Goal: Find specific page/section: Find specific page/section

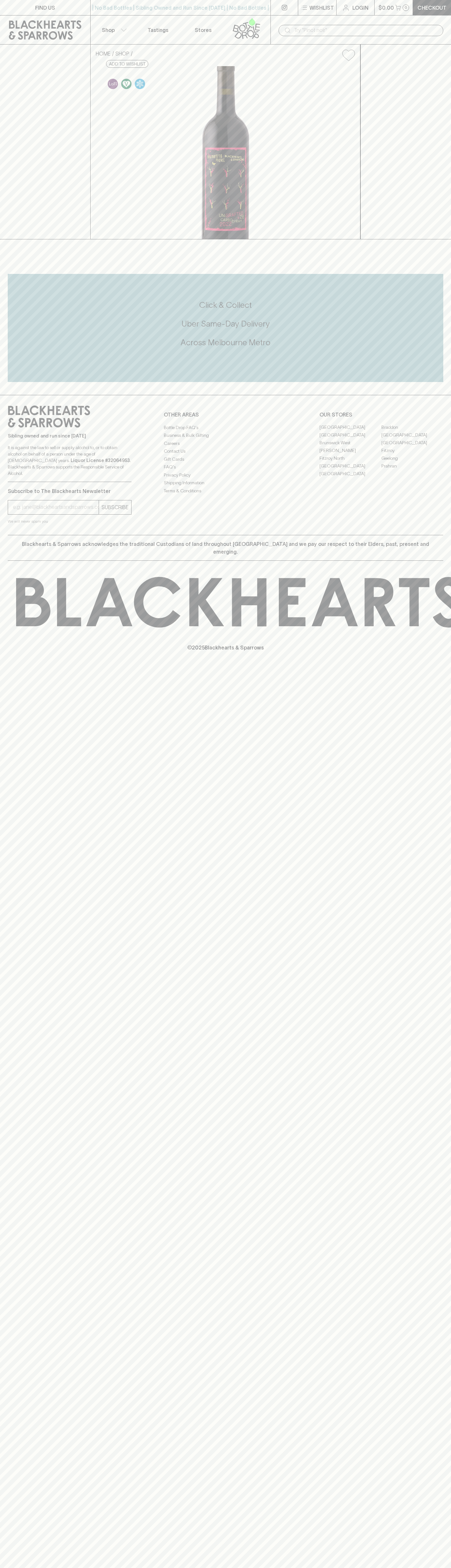
click at [351, 431] on link "[GEOGRAPHIC_DATA]" at bounding box center [350, 427] width 61 height 8
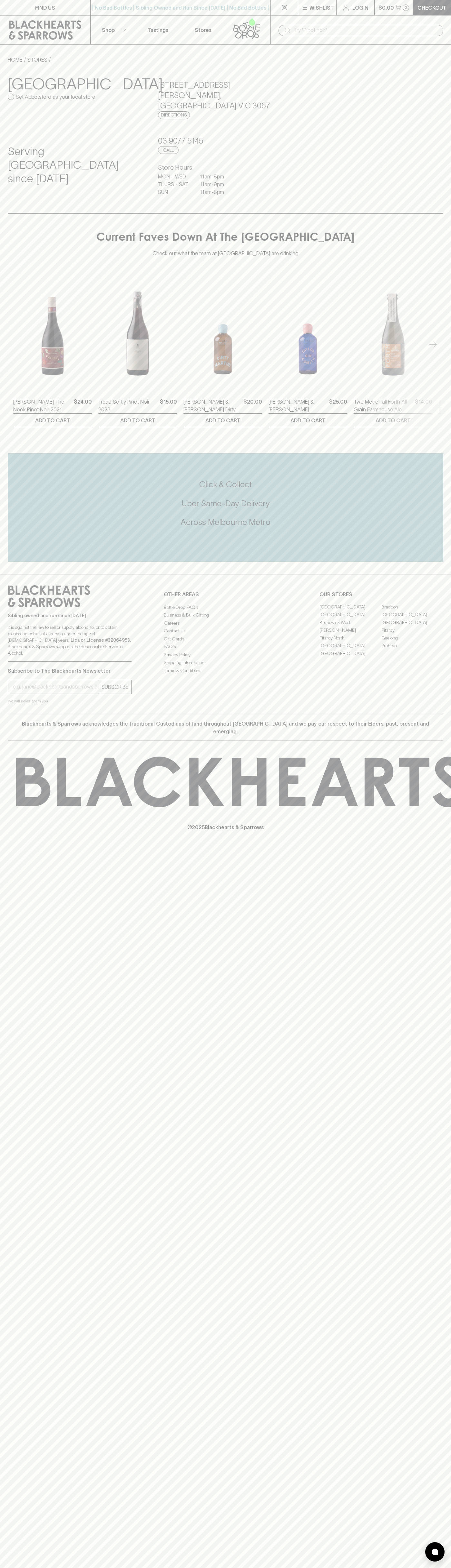
click at [209, 21] on link "Stores" at bounding box center [203, 30] width 46 height 29
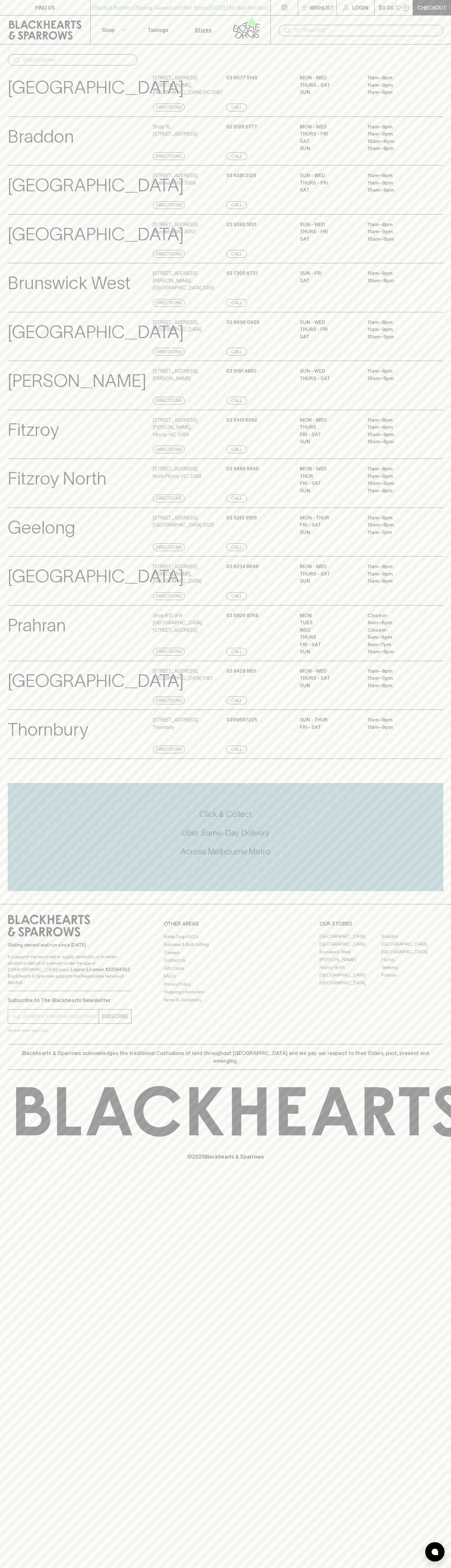
click at [450, 1381] on div "FIND US | No Bad Bottles | Sibling Owned and Run Since [DATE] | No Bad Bottles …" at bounding box center [225, 784] width 451 height 1568
click at [251, 1568] on html "FIND US | No Bad Bottles | Sibling Owned and Run Since [DATE] | No Bad Bottles …" at bounding box center [225, 784] width 451 height 1568
click at [15, 802] on div "Click & Collect Uber Same-Day Delivery Across [GEOGRAPHIC_DATA] Metro" at bounding box center [226, 832] width 436 height 116
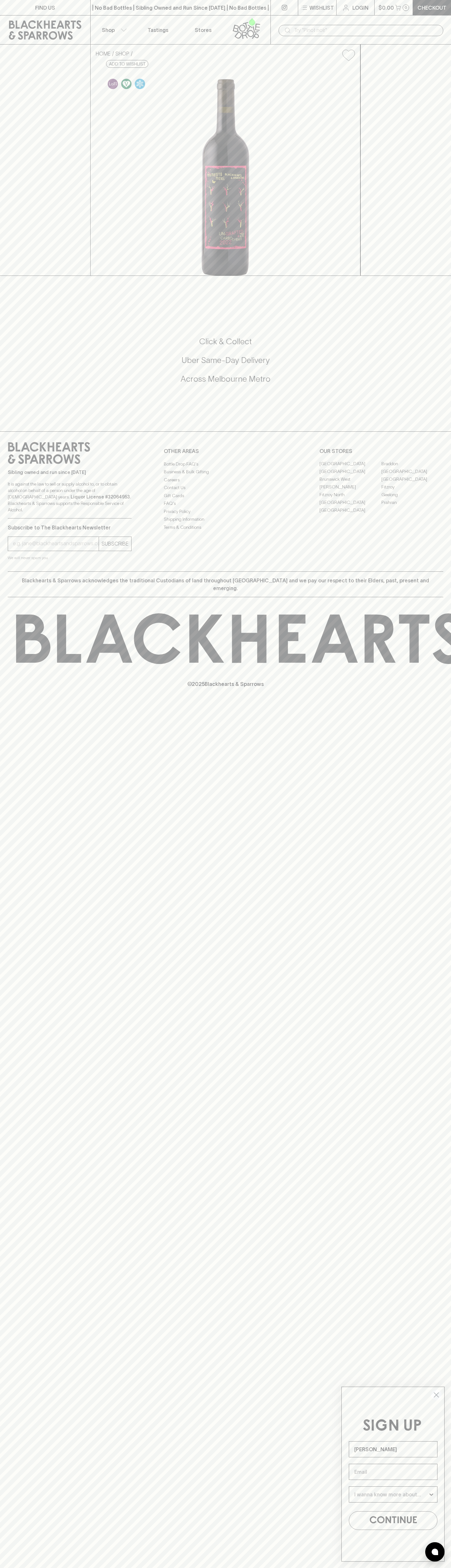
type input "John Smith"
click at [112, 66] on icon at bounding box center [110, 63] width 4 height 4
